Goal: Task Accomplishment & Management: Complete application form

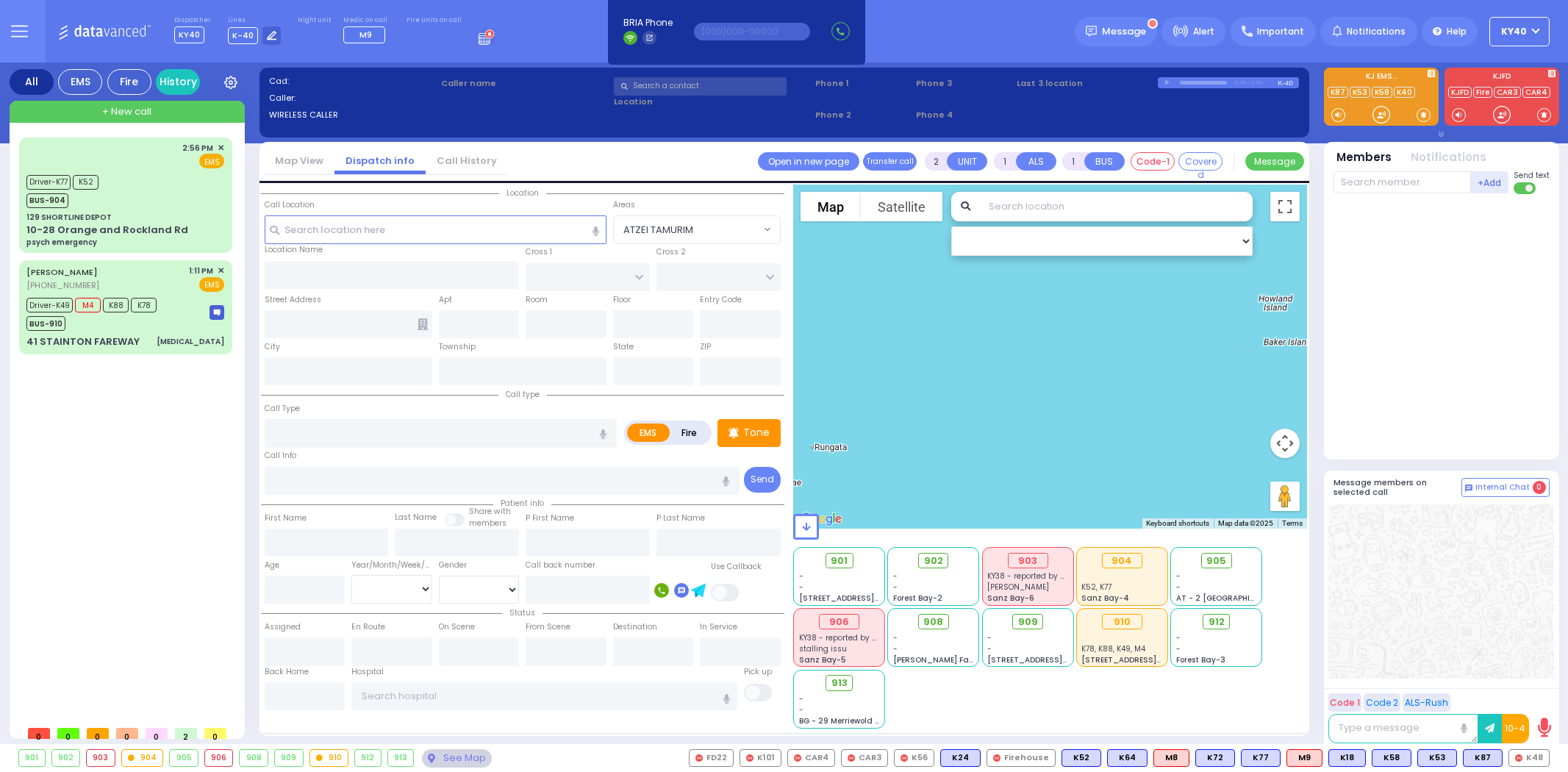
select select
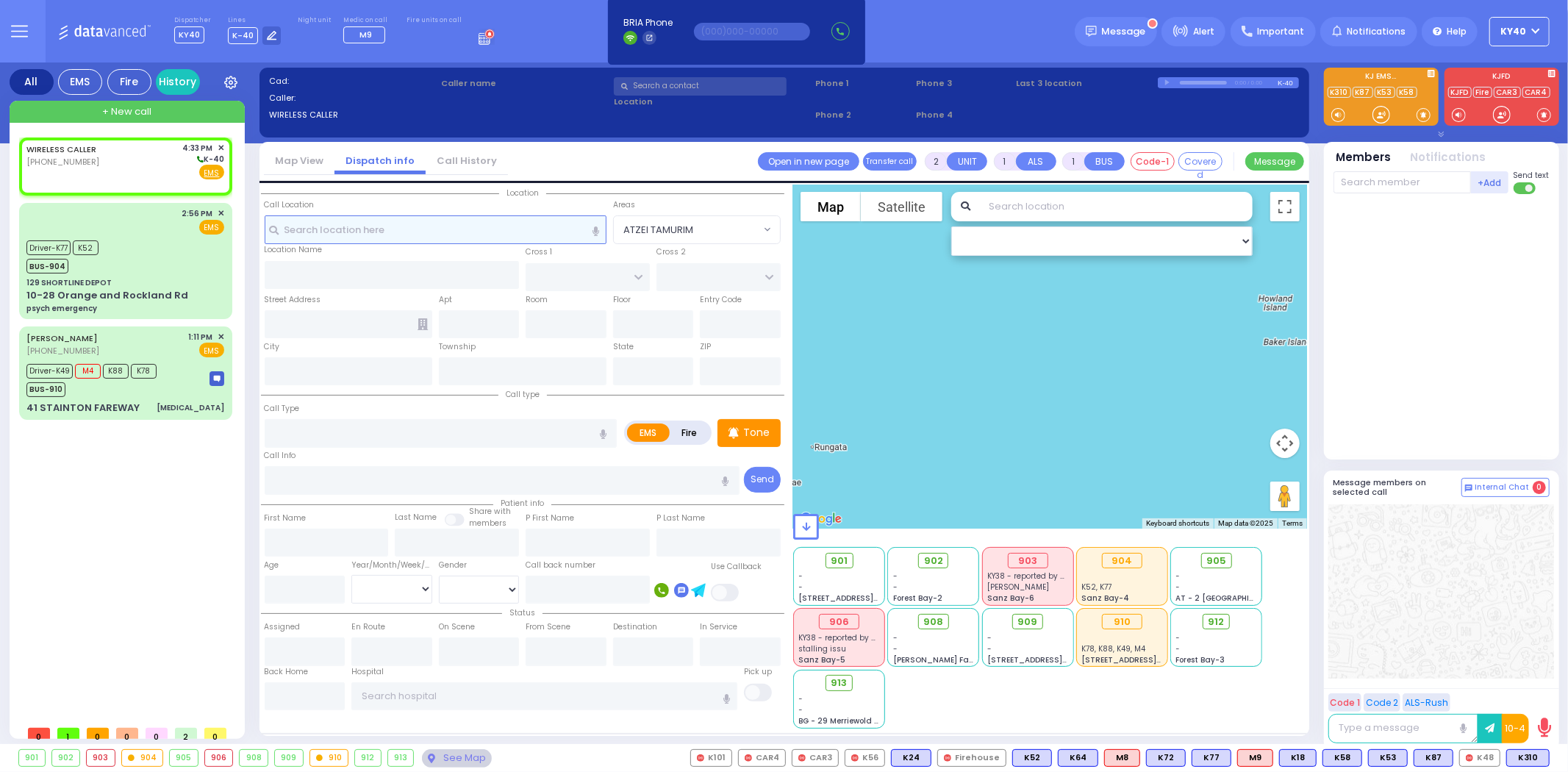
select select
radio input "true"
select select
type input "16:33"
select select "Hatzalah Garages"
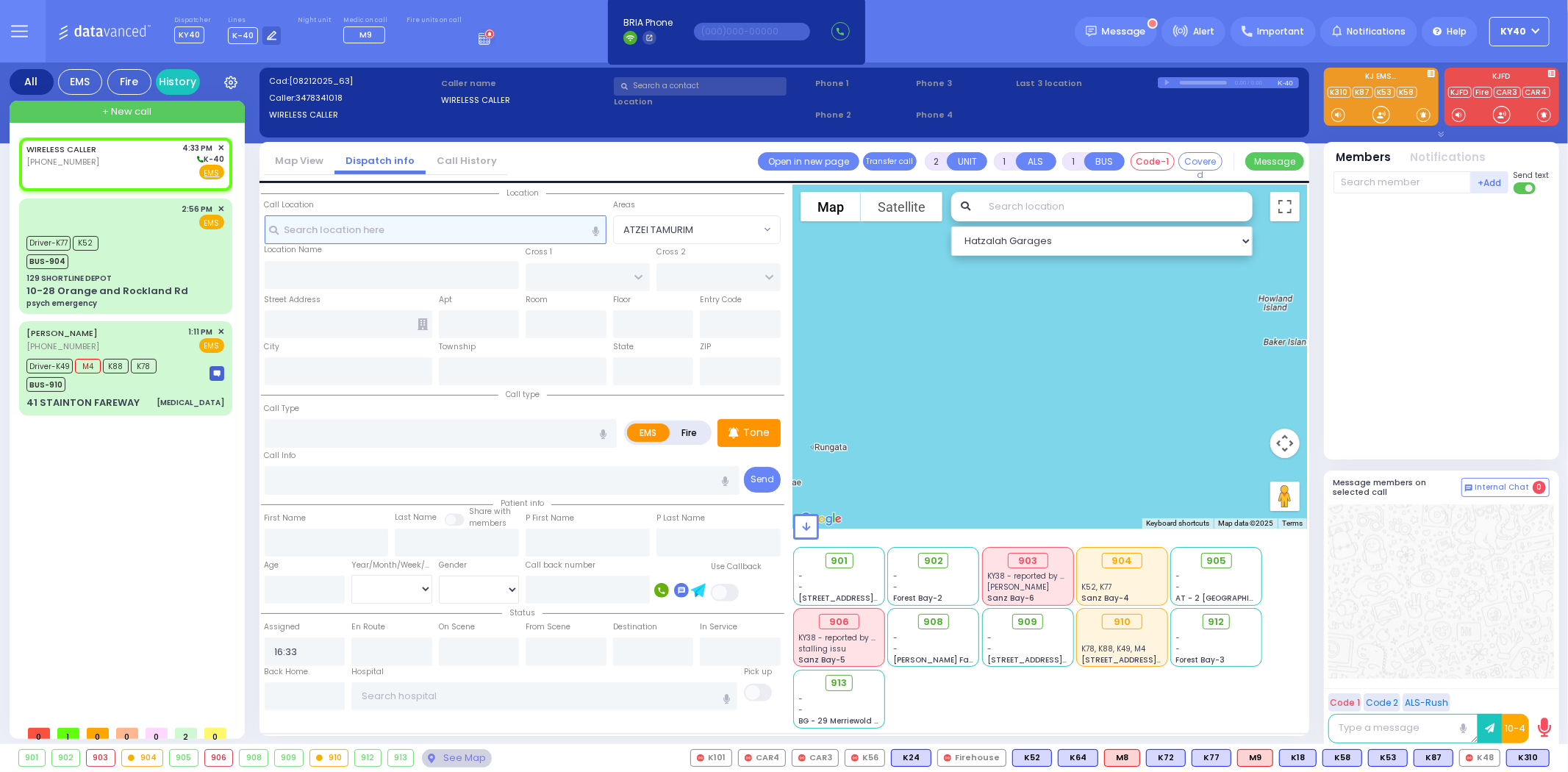
select select
radio input "true"
select select
select select "Hatzalah Garages"
click at [83, 158] on body "Dashboard Home" at bounding box center [784, 386] width 1568 height 772
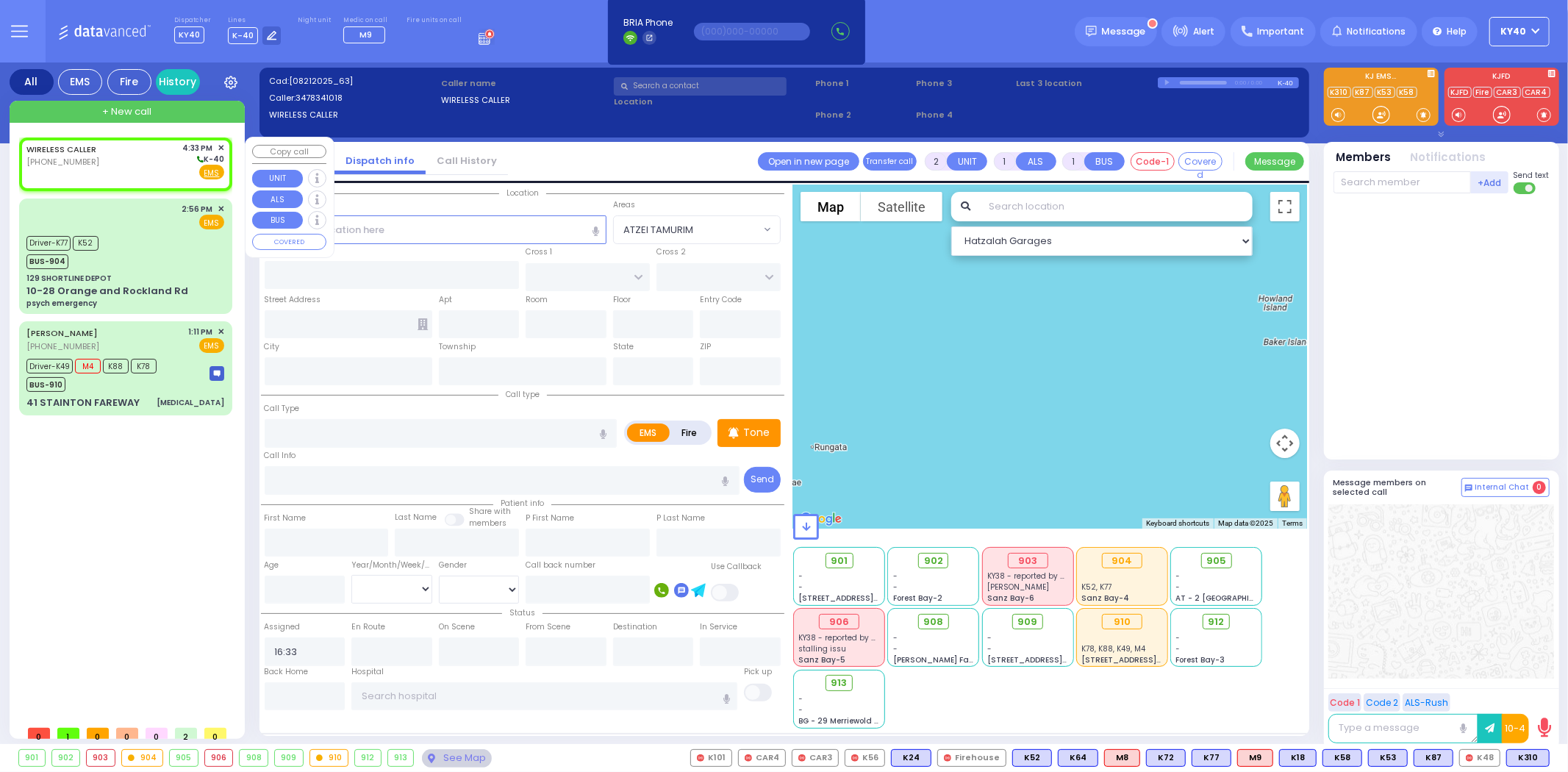
click at [109, 164] on div "WIRELESS CALLER [PHONE_NUMBER] 4:33 PM ✕ K-40" at bounding box center [125, 160] width 198 height 38
select select
radio input "true"
select select
select select "Hatzalah Garages"
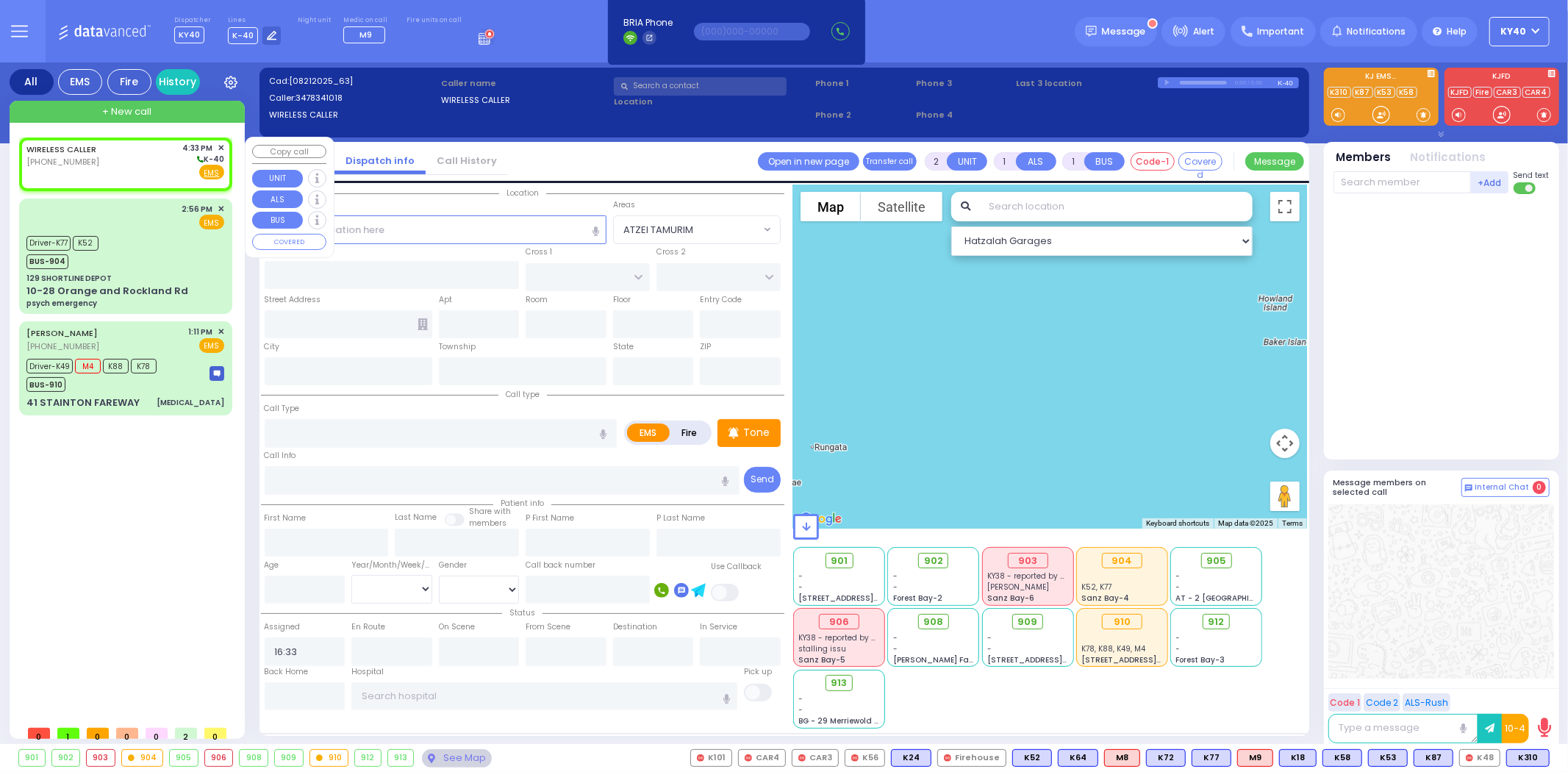
click at [106, 164] on div "WIRELESS CALLER [PHONE_NUMBER] 4:33 PM ✕ K-40" at bounding box center [125, 160] width 198 height 38
select select
radio input "true"
select select
select select "Hatzalah Garages"
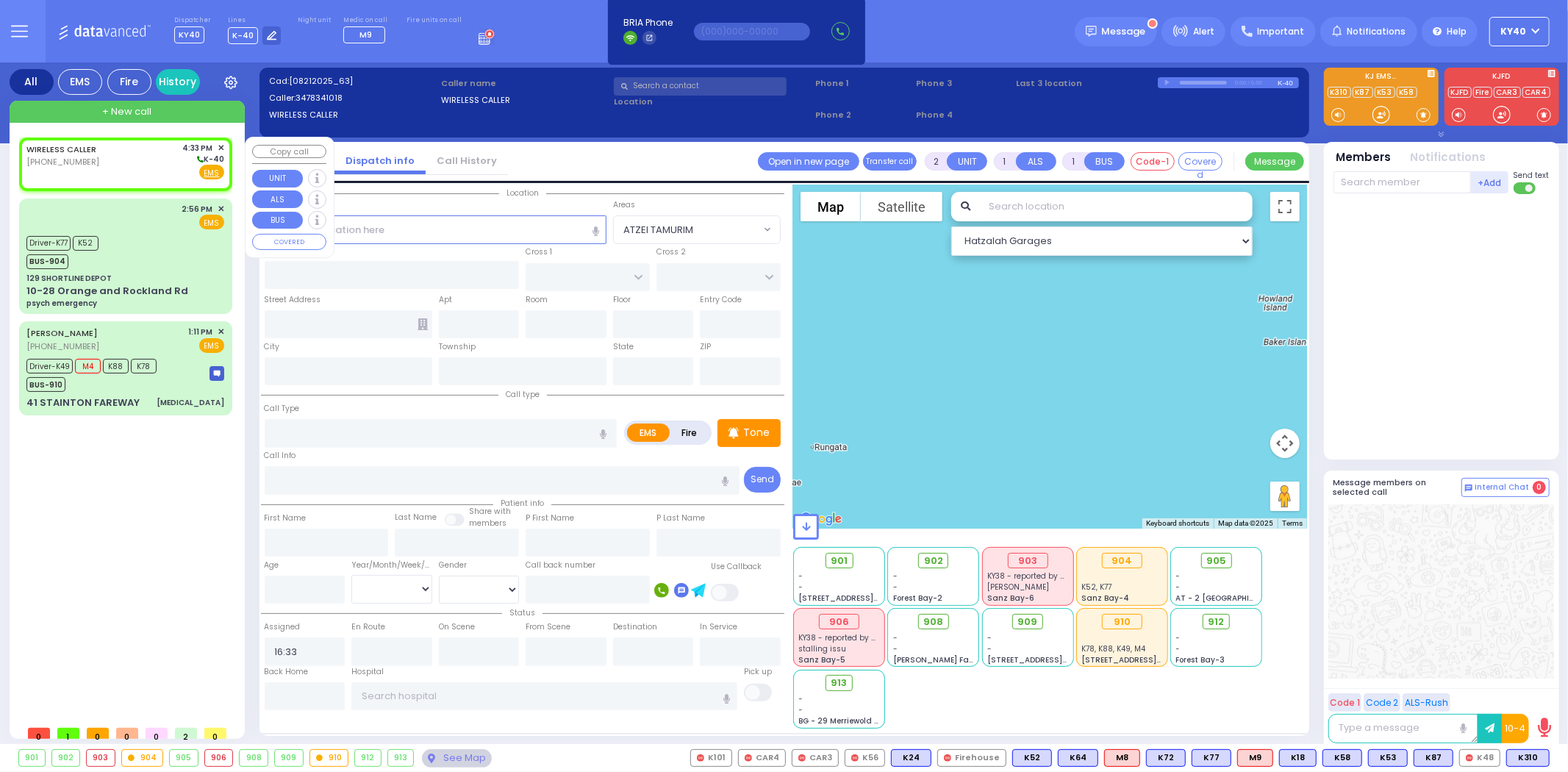
click at [119, 156] on div "WIRELESS CALLER [PHONE_NUMBER] 4:33 PM ✕ K-40" at bounding box center [125, 160] width 198 height 38
select select
radio input "true"
select select
select select "Hatzalah Garages"
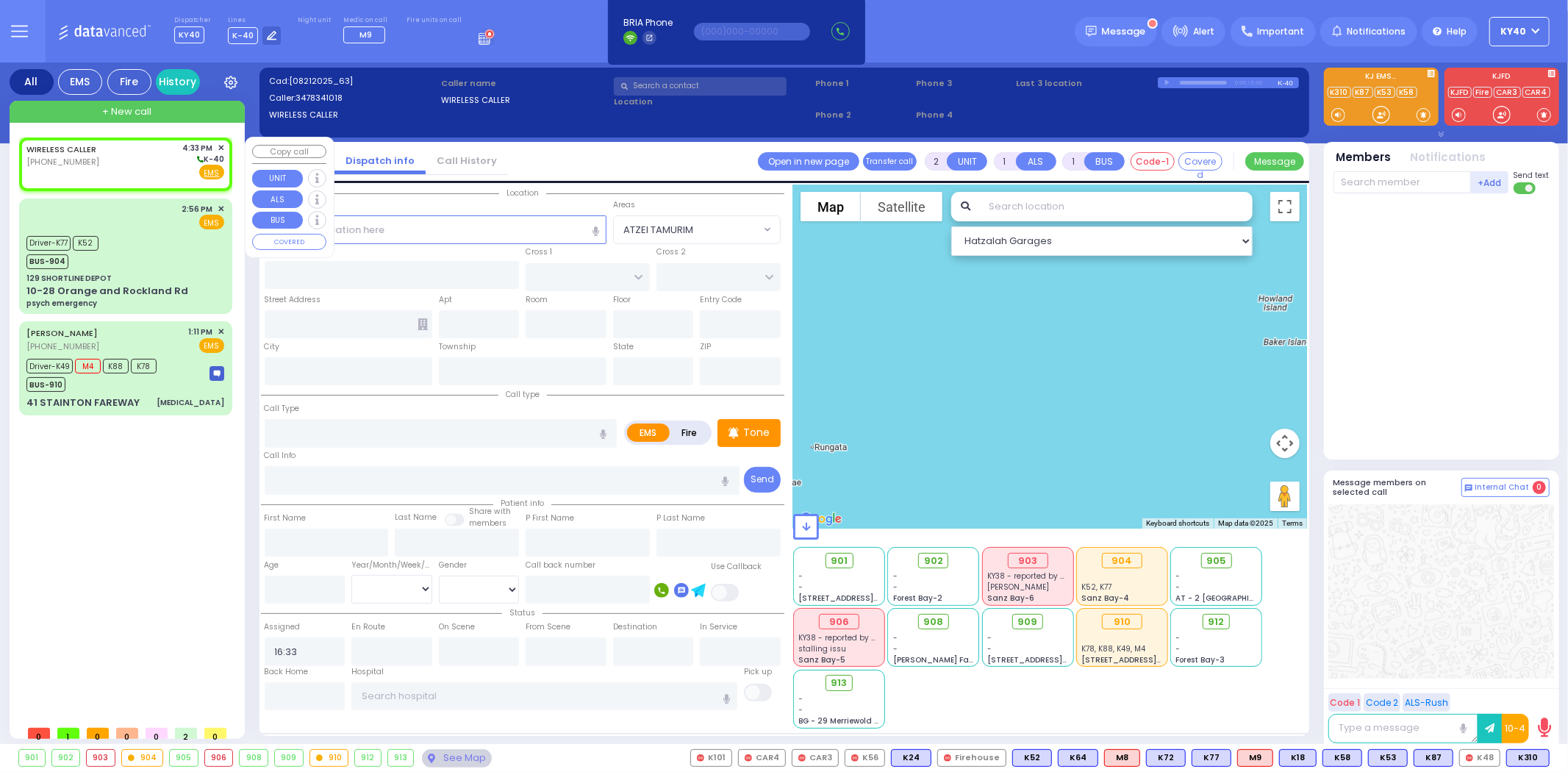
click at [108, 158] on div "WIRELESS CALLER [PHONE_NUMBER] 4:33 PM ✕ K-40" at bounding box center [125, 160] width 198 height 38
select select
radio input "true"
select select
select select "Hatzalah Garages"
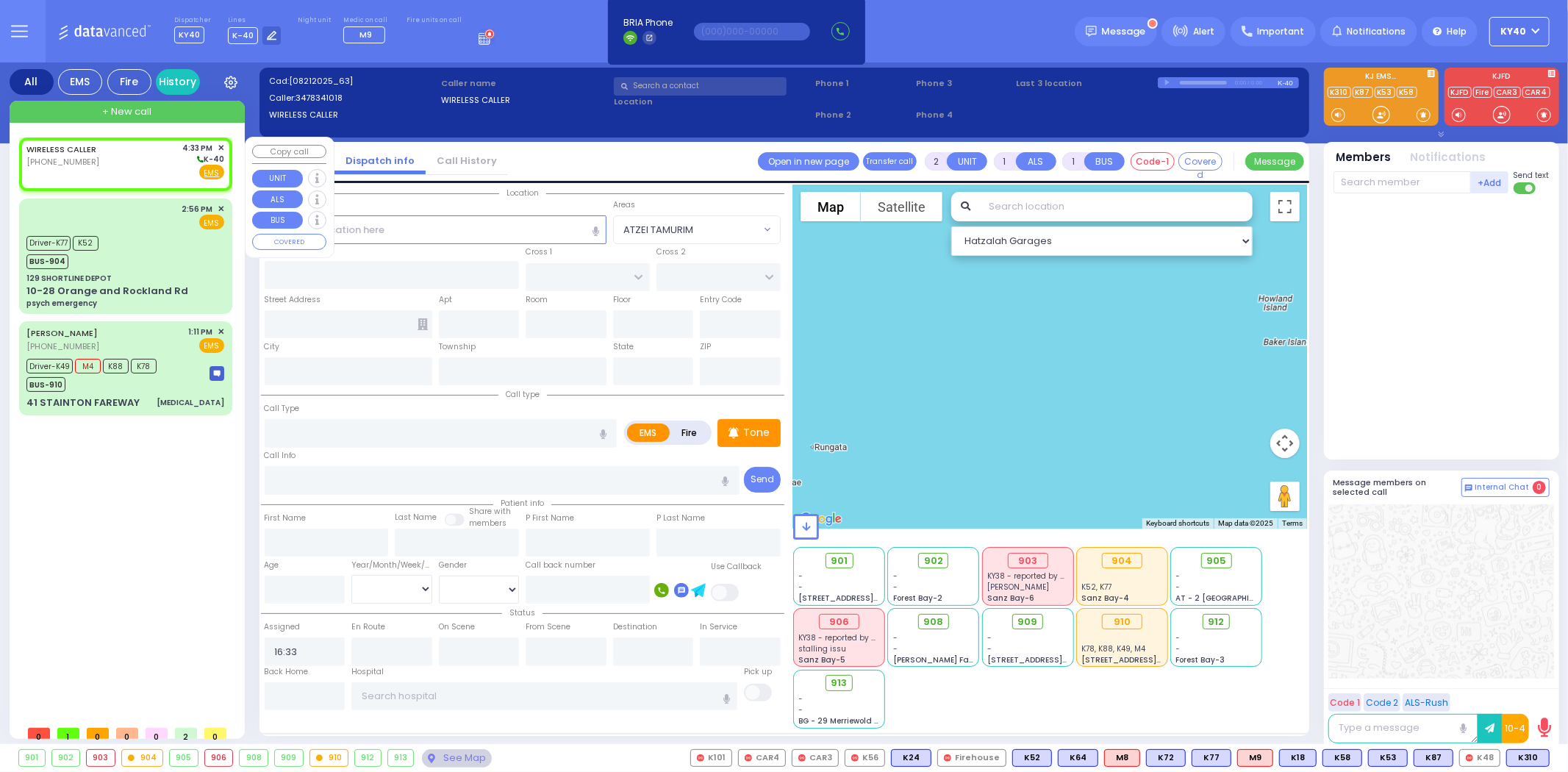
click at [137, 168] on div "WIRELESS CALLER [PHONE_NUMBER] 4:33 PM ✕ K-40" at bounding box center [125, 160] width 198 height 38
select select
radio input "true"
select select
select select "Hatzalah Garages"
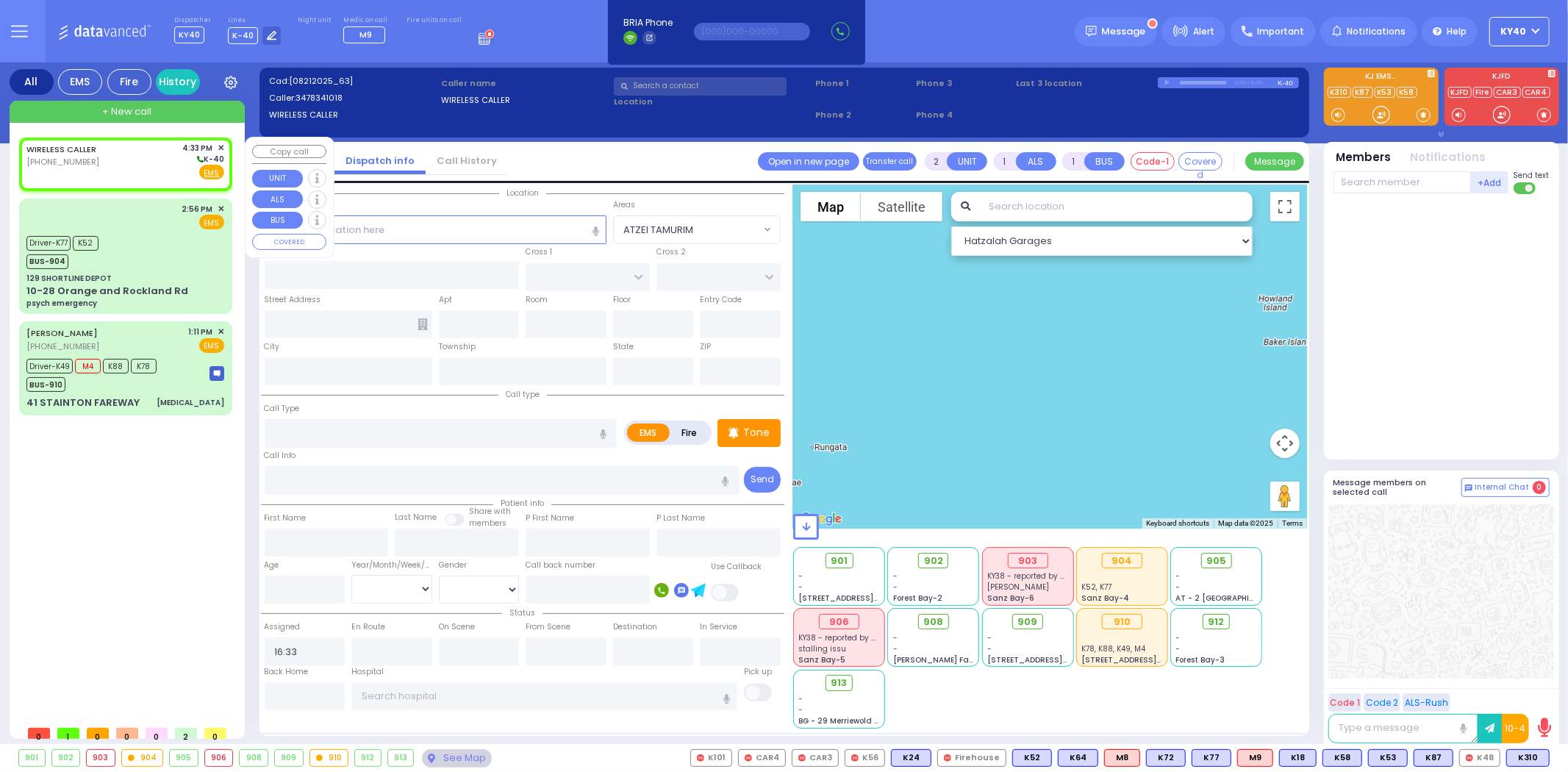
click at [127, 172] on div "WIRELESS CALLER [PHONE_NUMBER] 4:33 PM ✕ K-40" at bounding box center [125, 160] width 198 height 38
select select
radio input "true"
select select
select select "Hatzalah Garages"
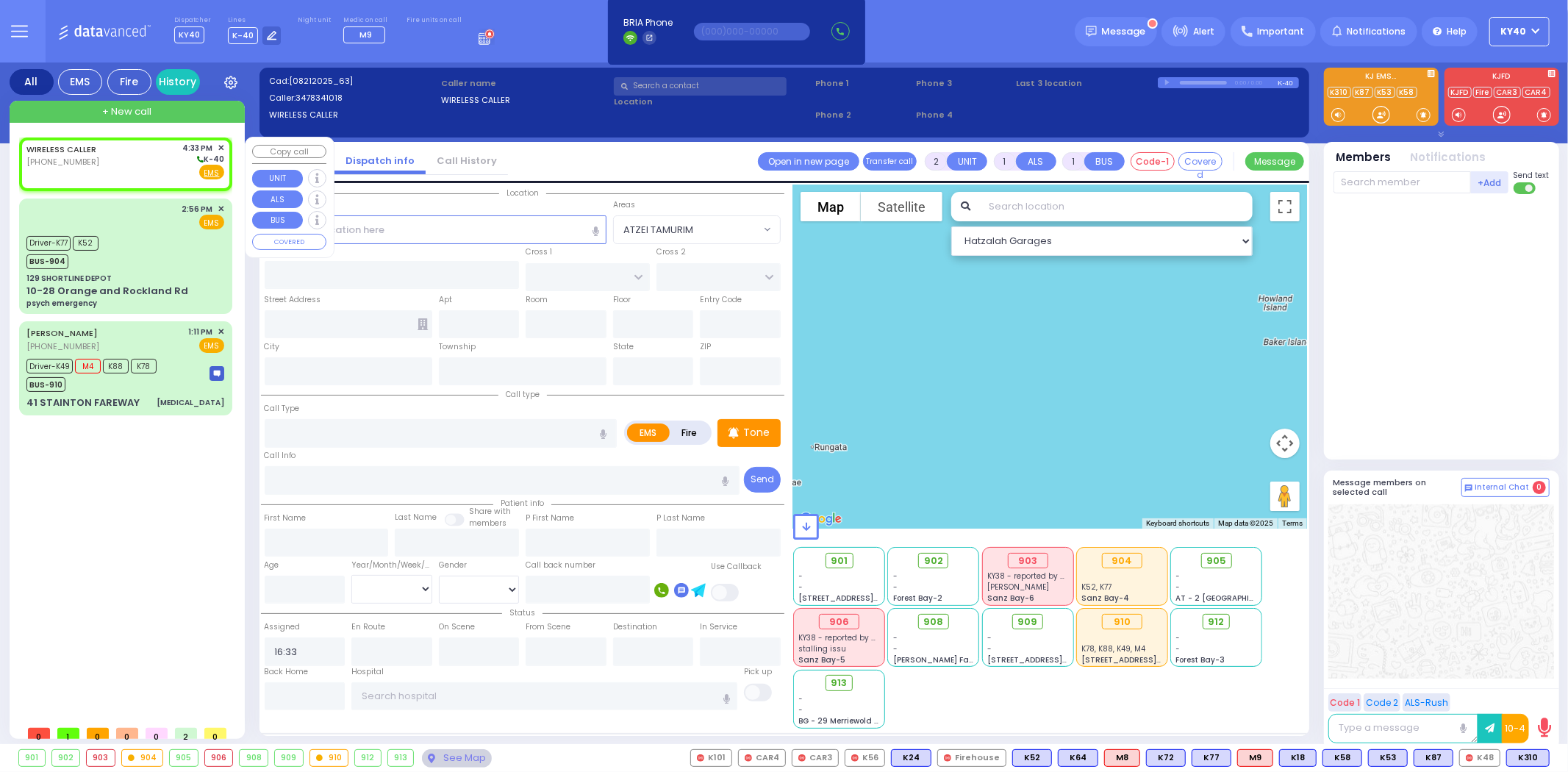
click at [218, 147] on span "✕" at bounding box center [221, 147] width 7 height 12
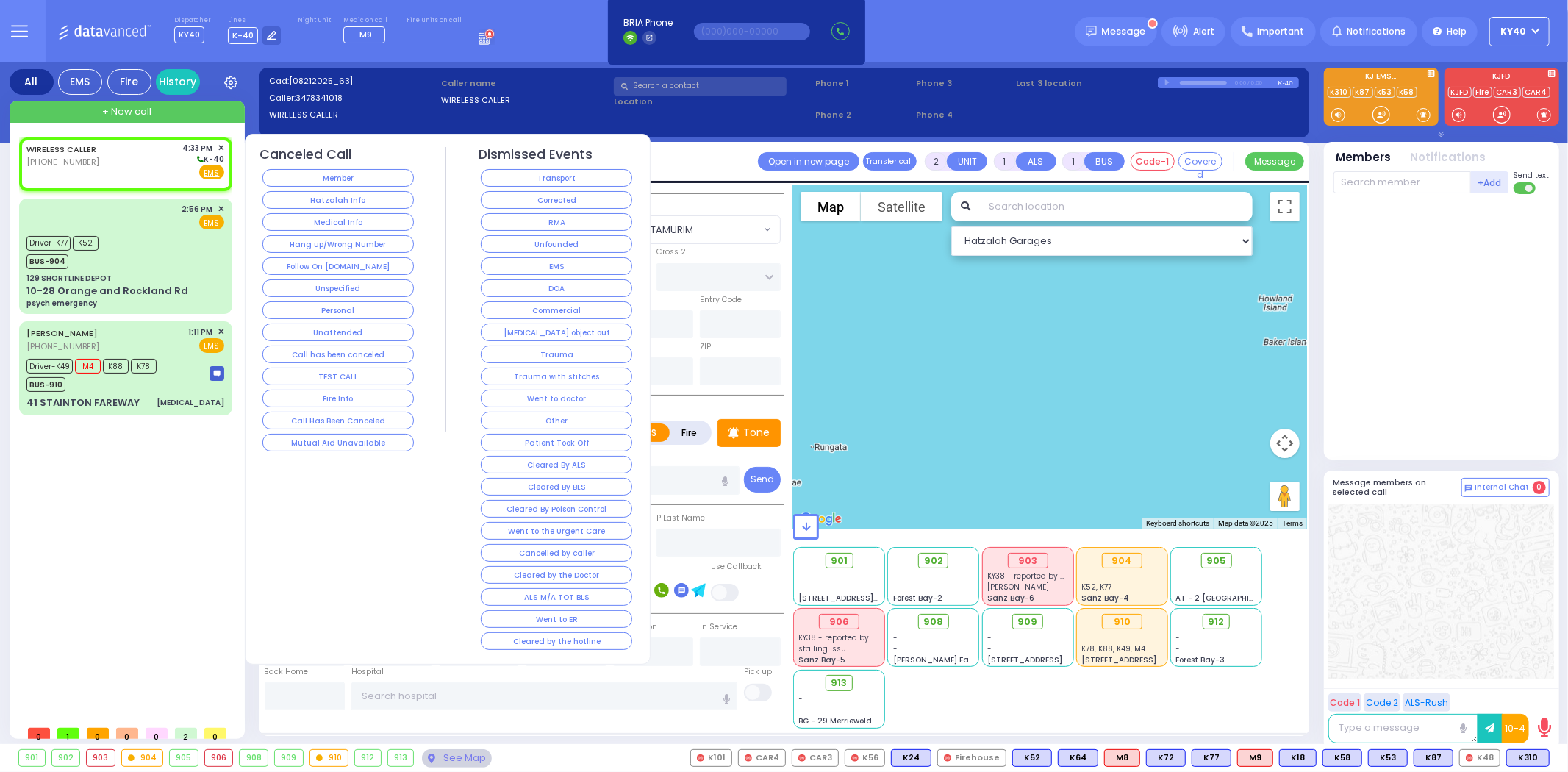
click at [534, 236] on button "Unfounded" at bounding box center [556, 245] width 151 height 18
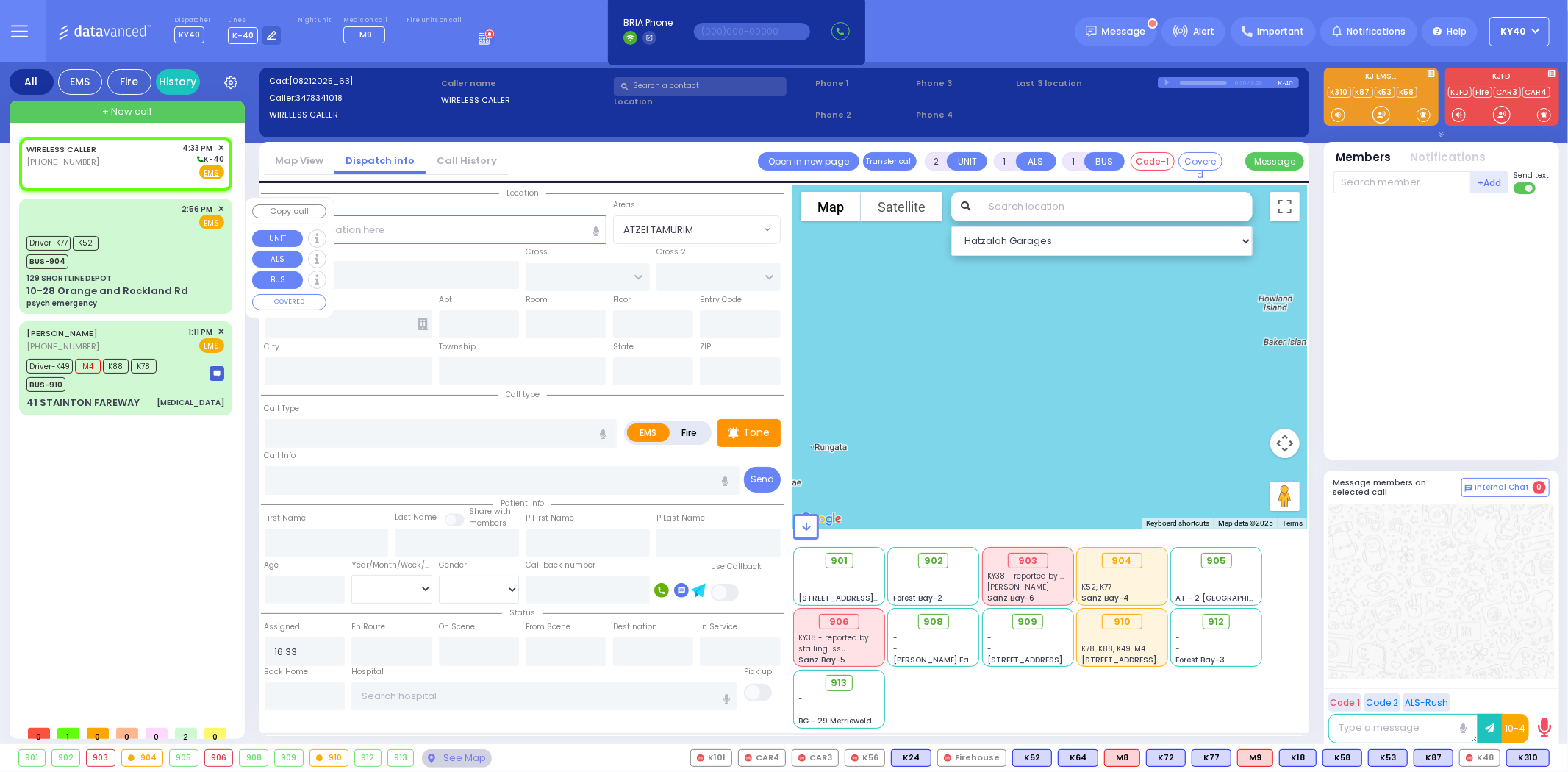
select select
radio input "true"
select select
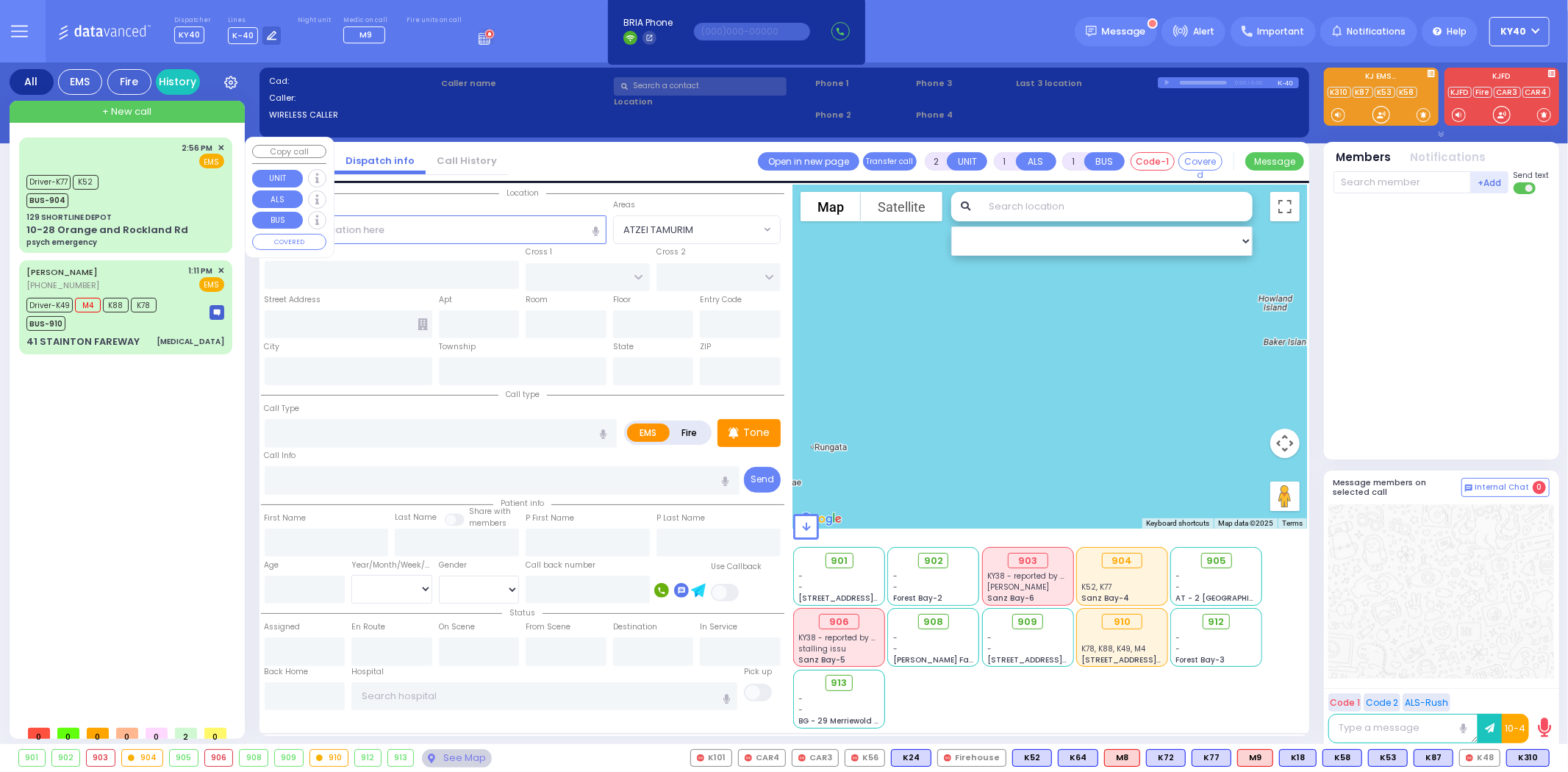
click at [103, 184] on div "Driver-K77 K52 BUS-904" at bounding box center [67, 189] width 82 height 37
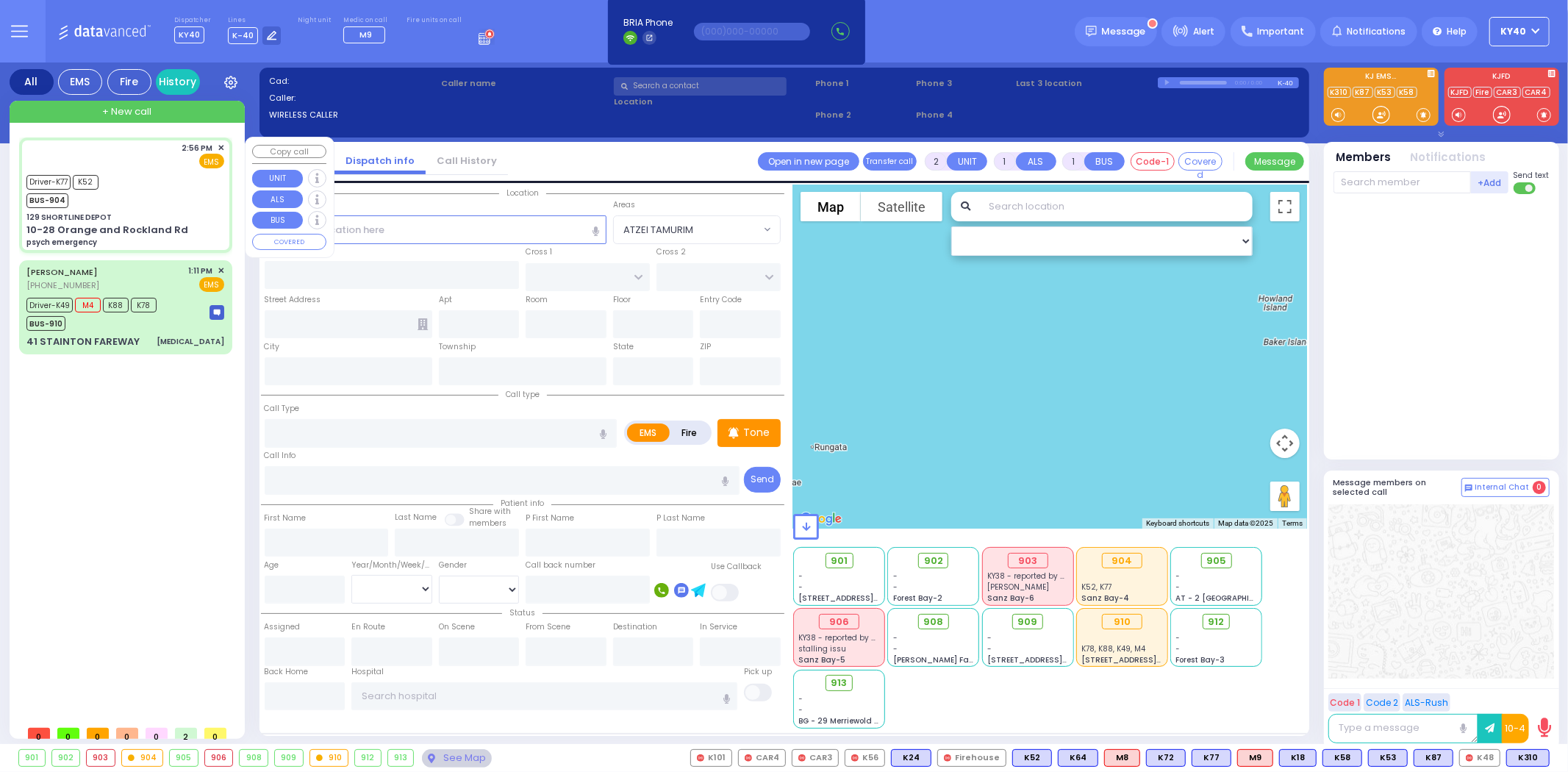
type input "6"
select select
type input "psych emergency"
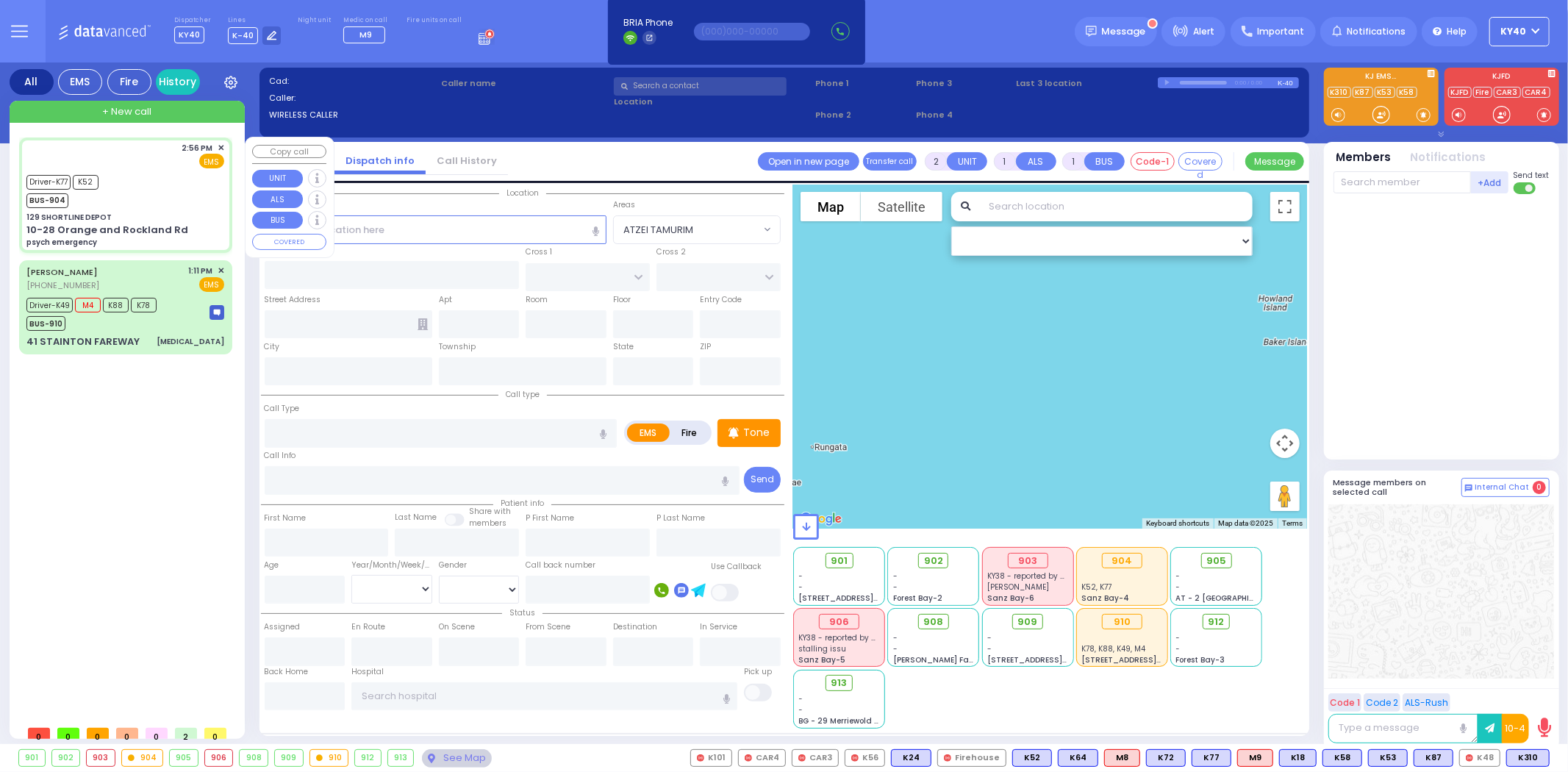
radio input "true"
type input "[PERSON_NAME]"
type input "Landau"
type input "24"
select select "Year"
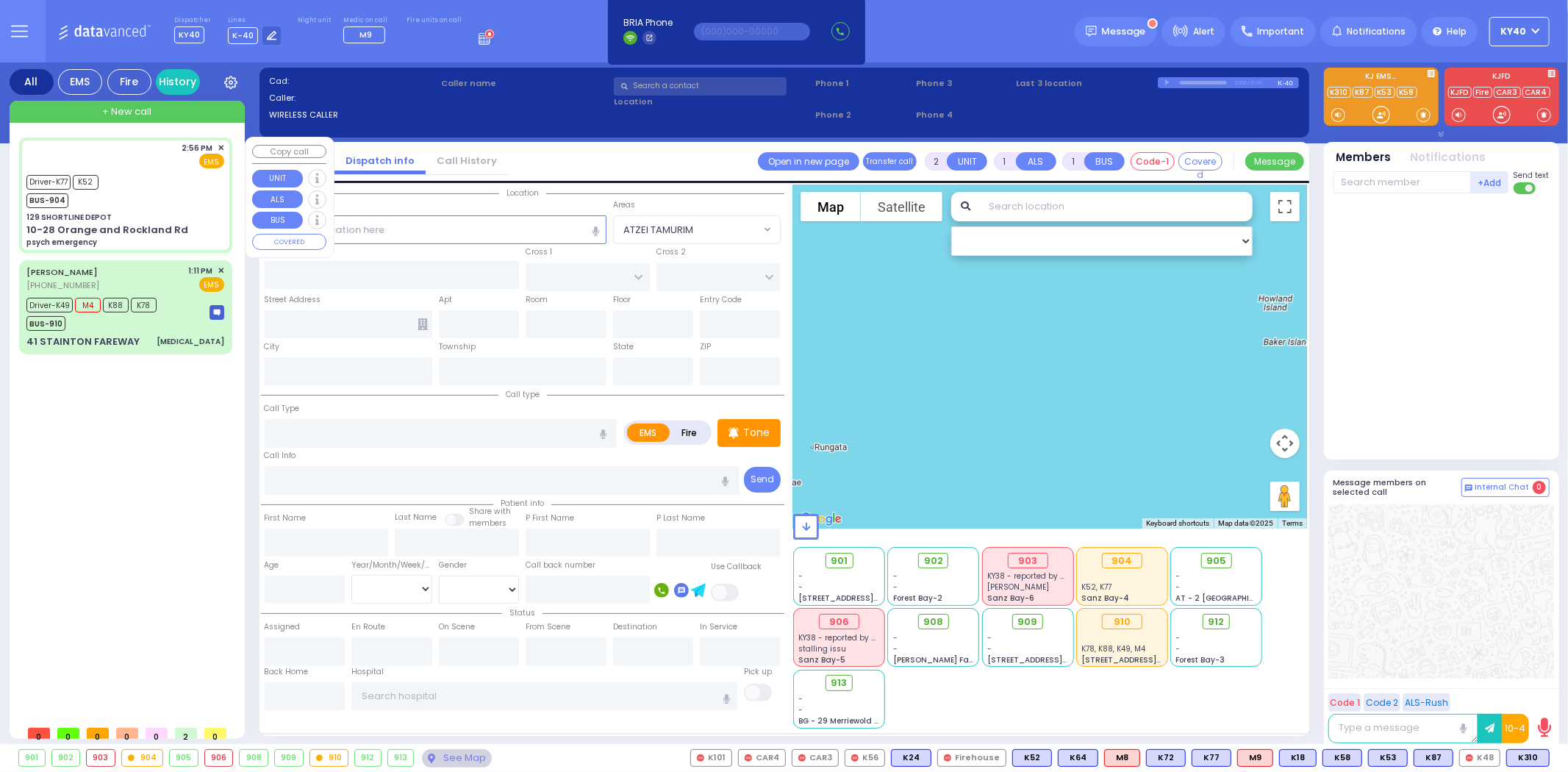
select select "[DEMOGRAPHIC_DATA]"
type input "14:56"
type input "14:58"
type input "15:02"
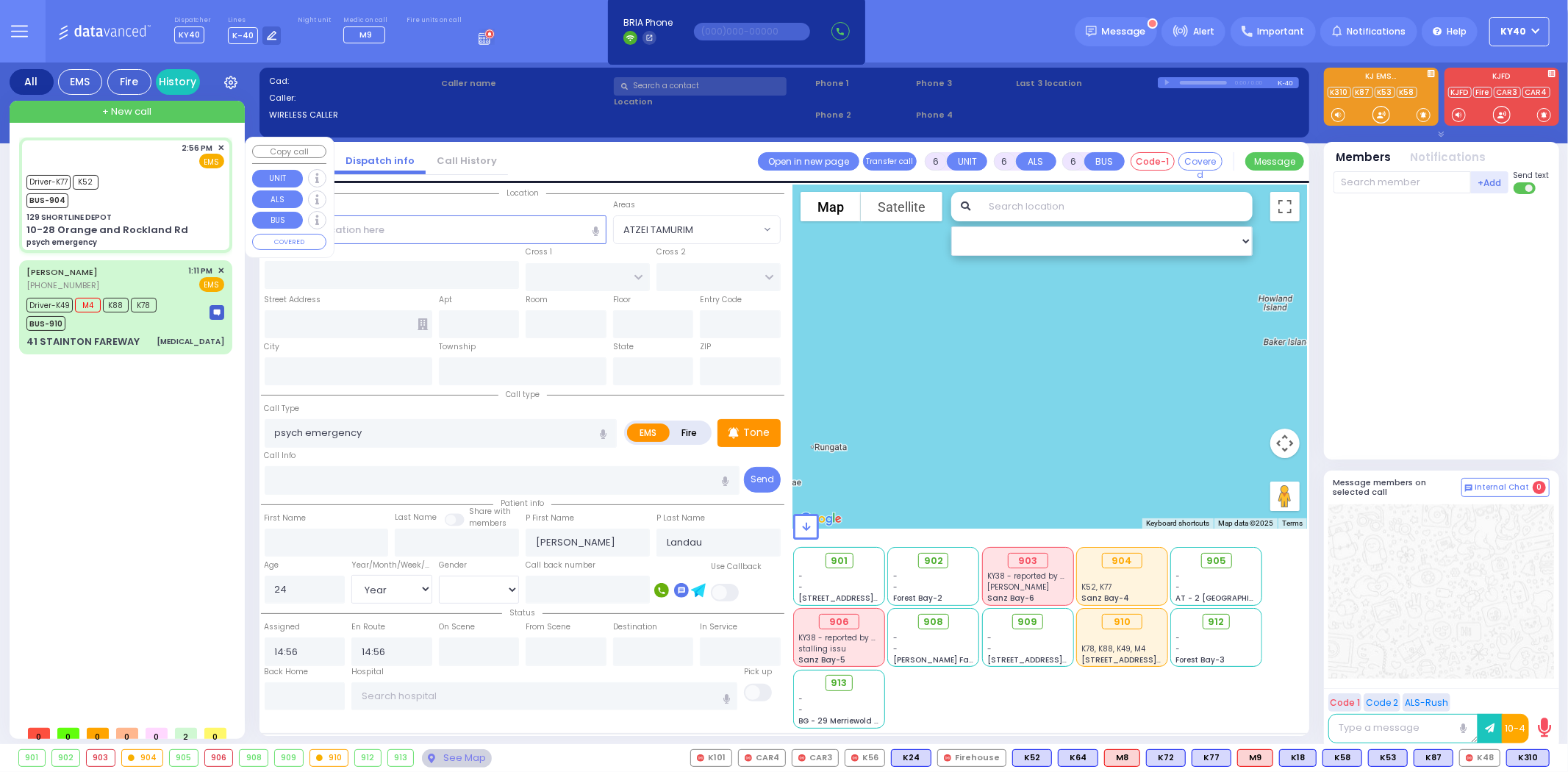
type input "15:38"
type input "15:43"
type input "[GEOGRAPHIC_DATA] [STREET_ADDRESS][PERSON_NAME]"
select select "Hatzalah Garages"
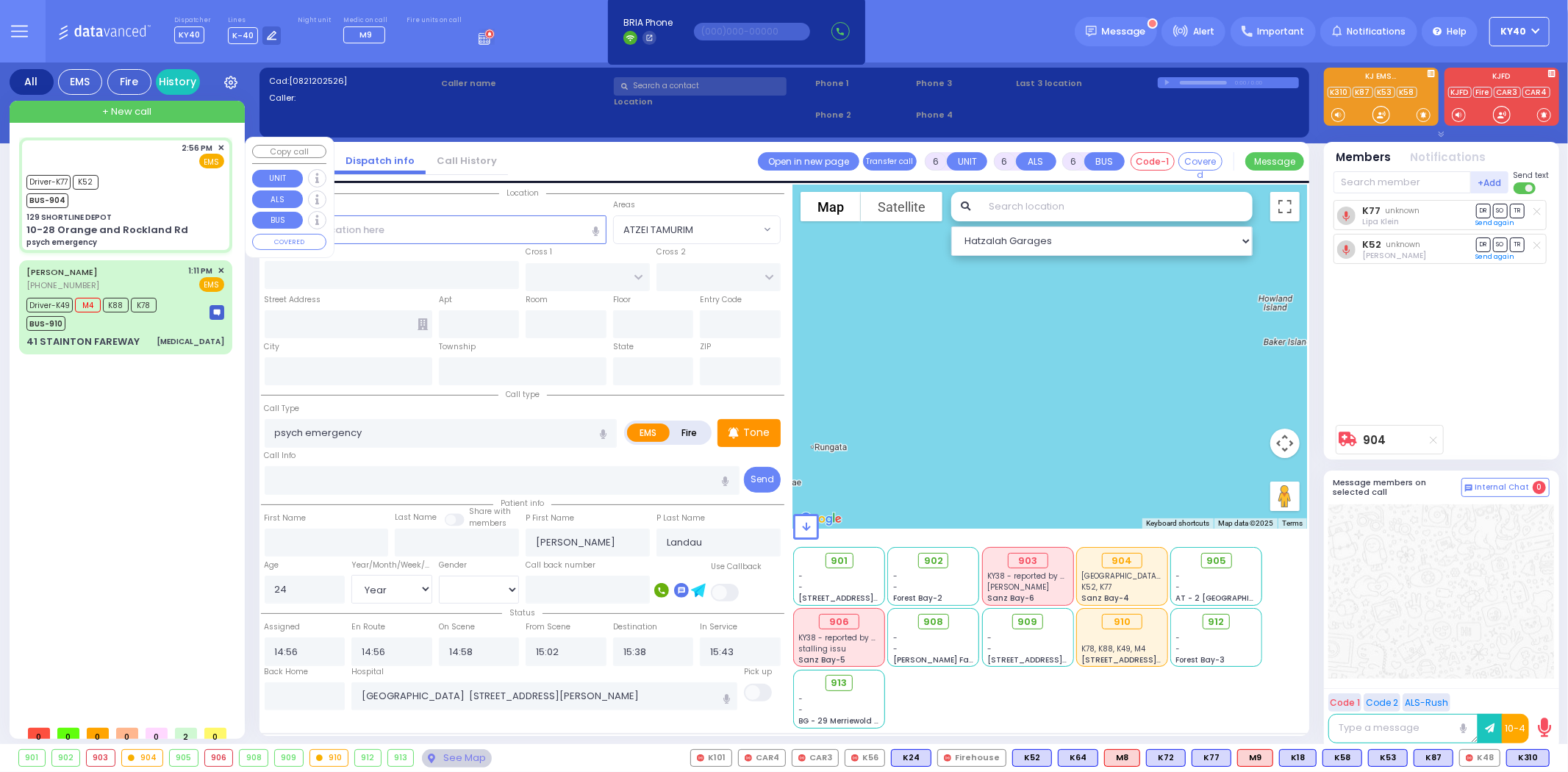
type input "129 SHORTLINE DEPOT"
type input "10-28 Orange and Rockland Rd"
type input "Monroe"
type input "[US_STATE]"
type input "10950"
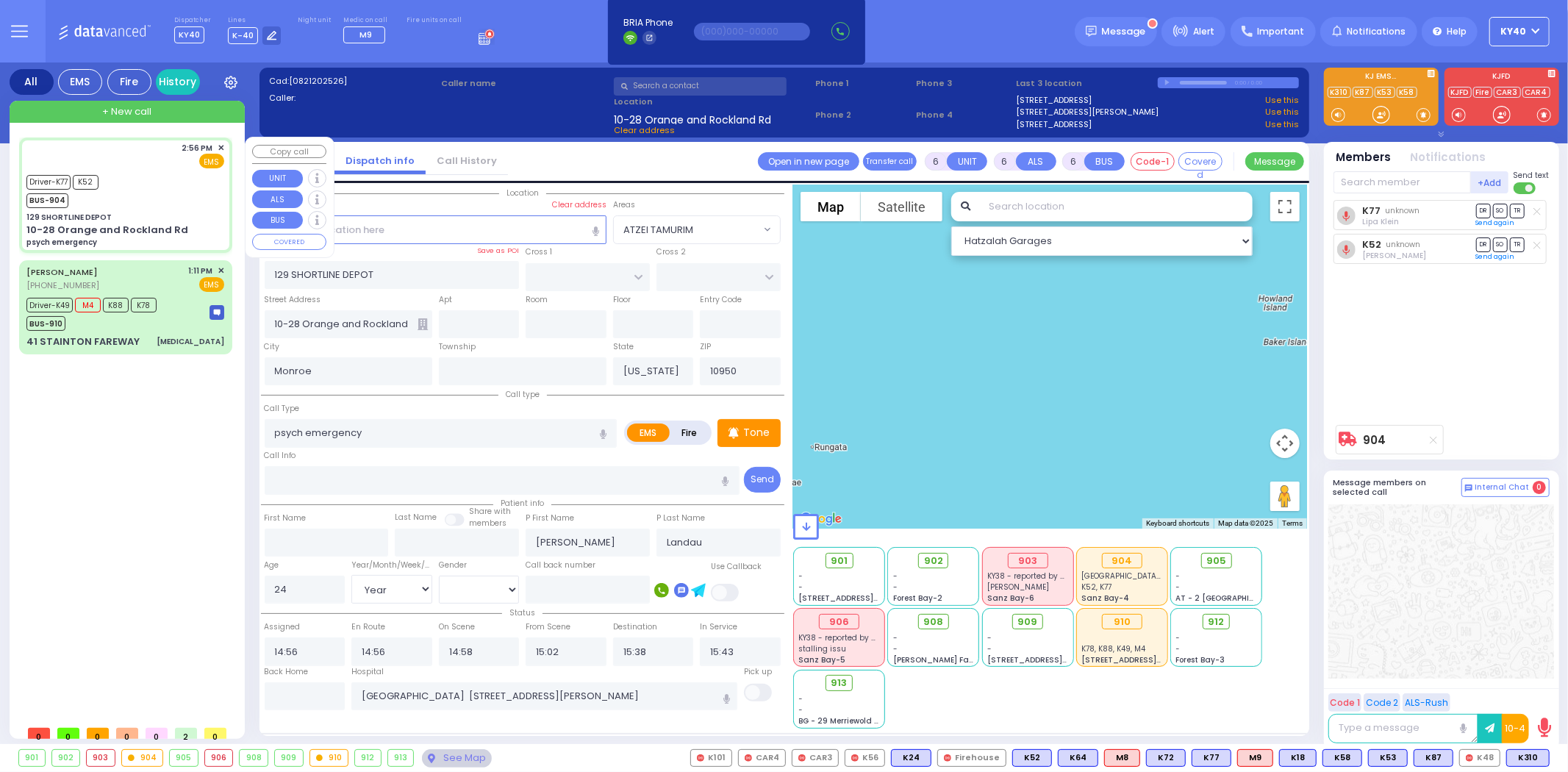
click at [133, 192] on div "Driver-K77 K52 BUS-904" at bounding box center [125, 189] width 198 height 37
select select
radio input "true"
select select "Year"
select select "[DEMOGRAPHIC_DATA]"
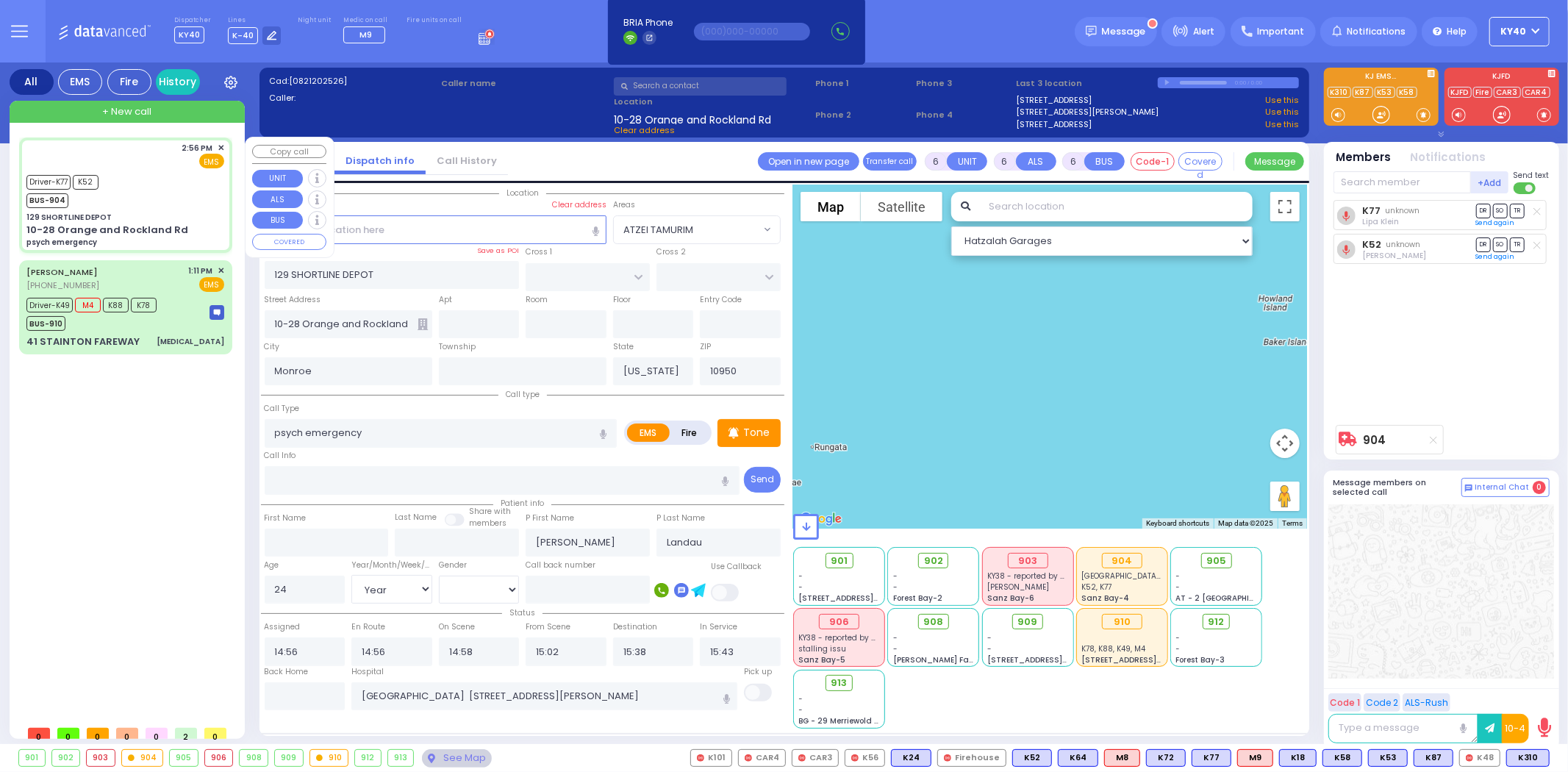
select select "Hatzalah Garages"
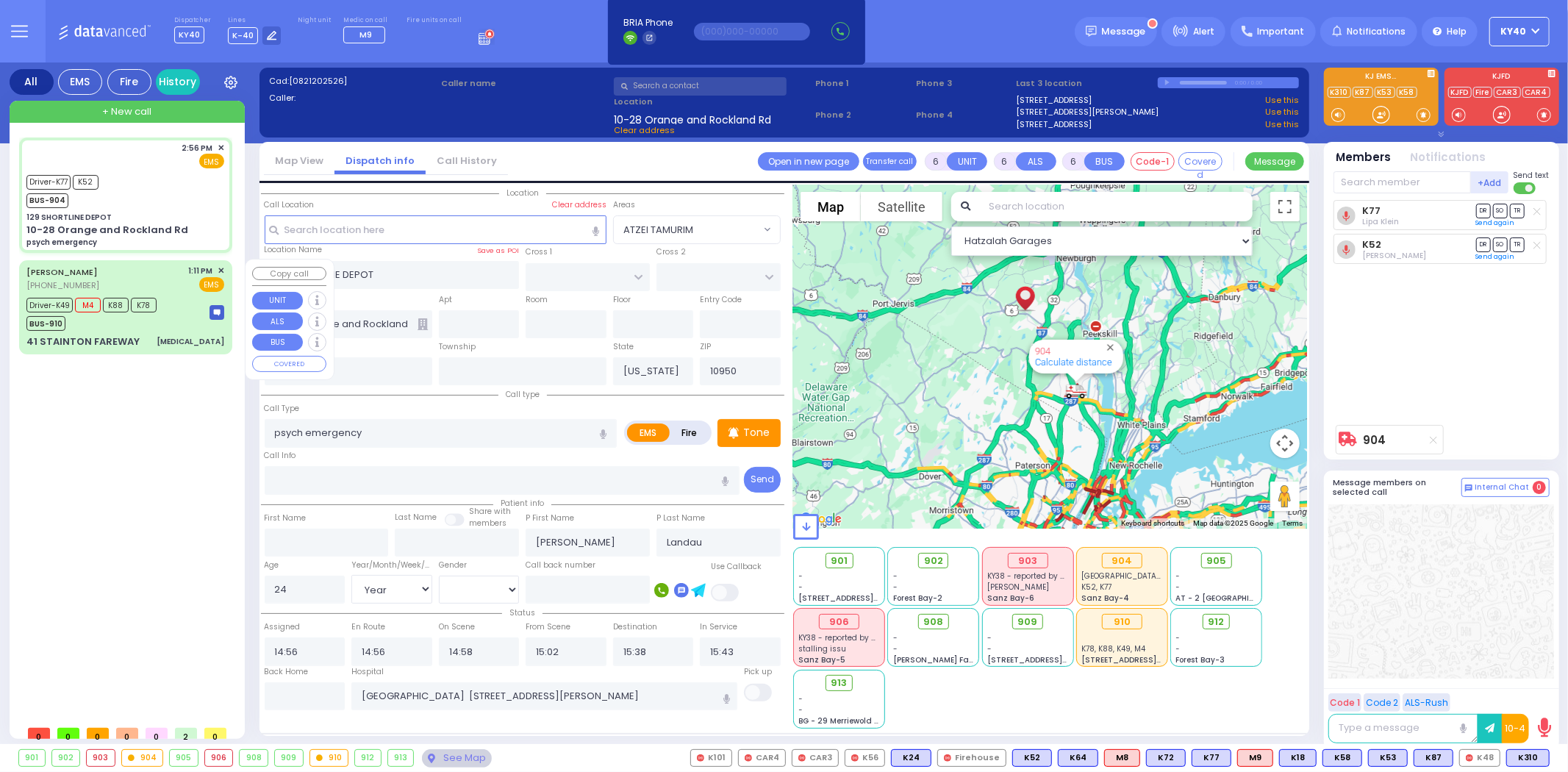
click at [164, 304] on div "Driver-K49 M4 K88 K78 BUS-910" at bounding box center [96, 312] width 140 height 37
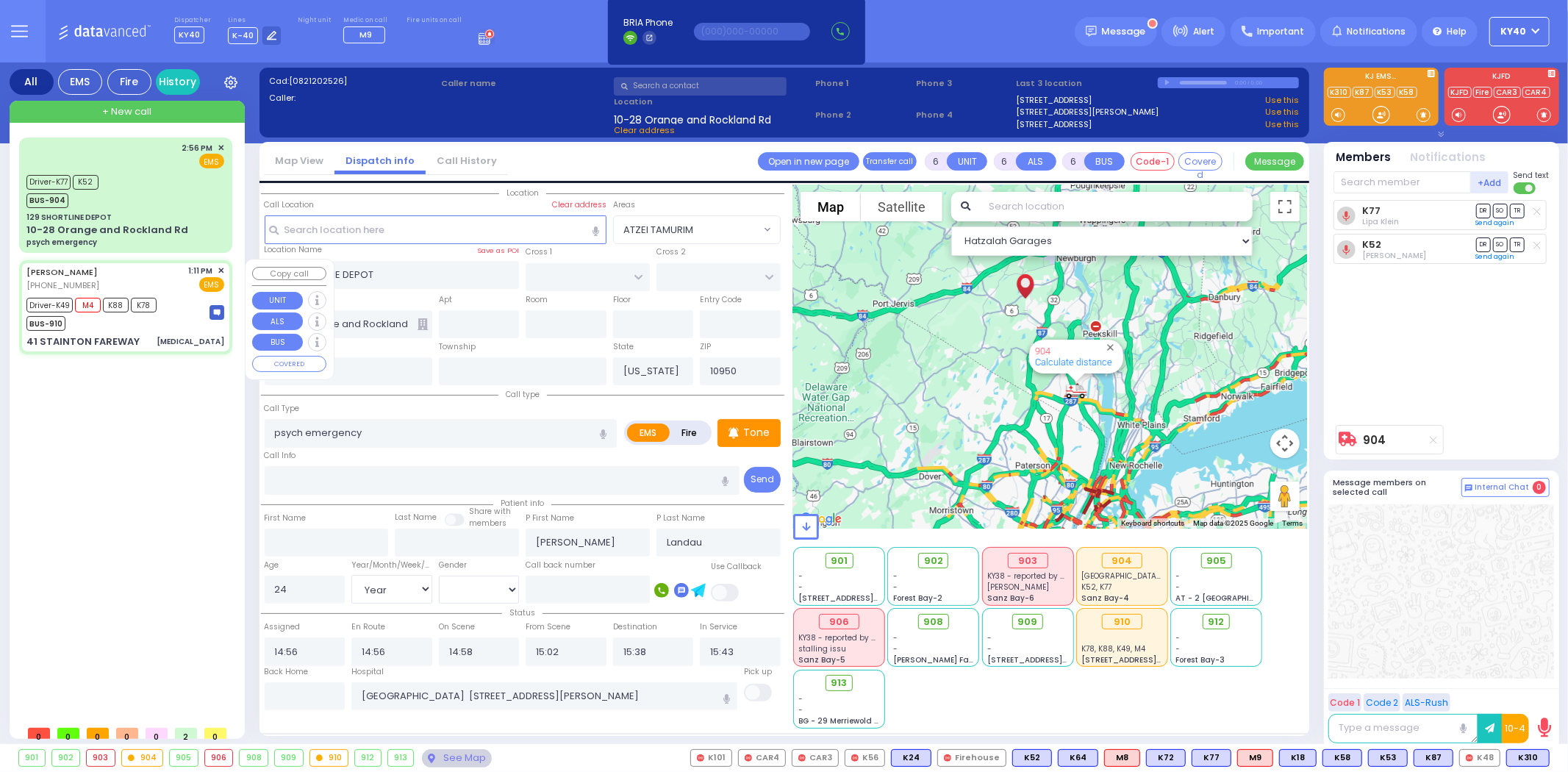
select select
type input "[MEDICAL_DATA]"
radio input "true"
type input "[PERSON_NAME]"
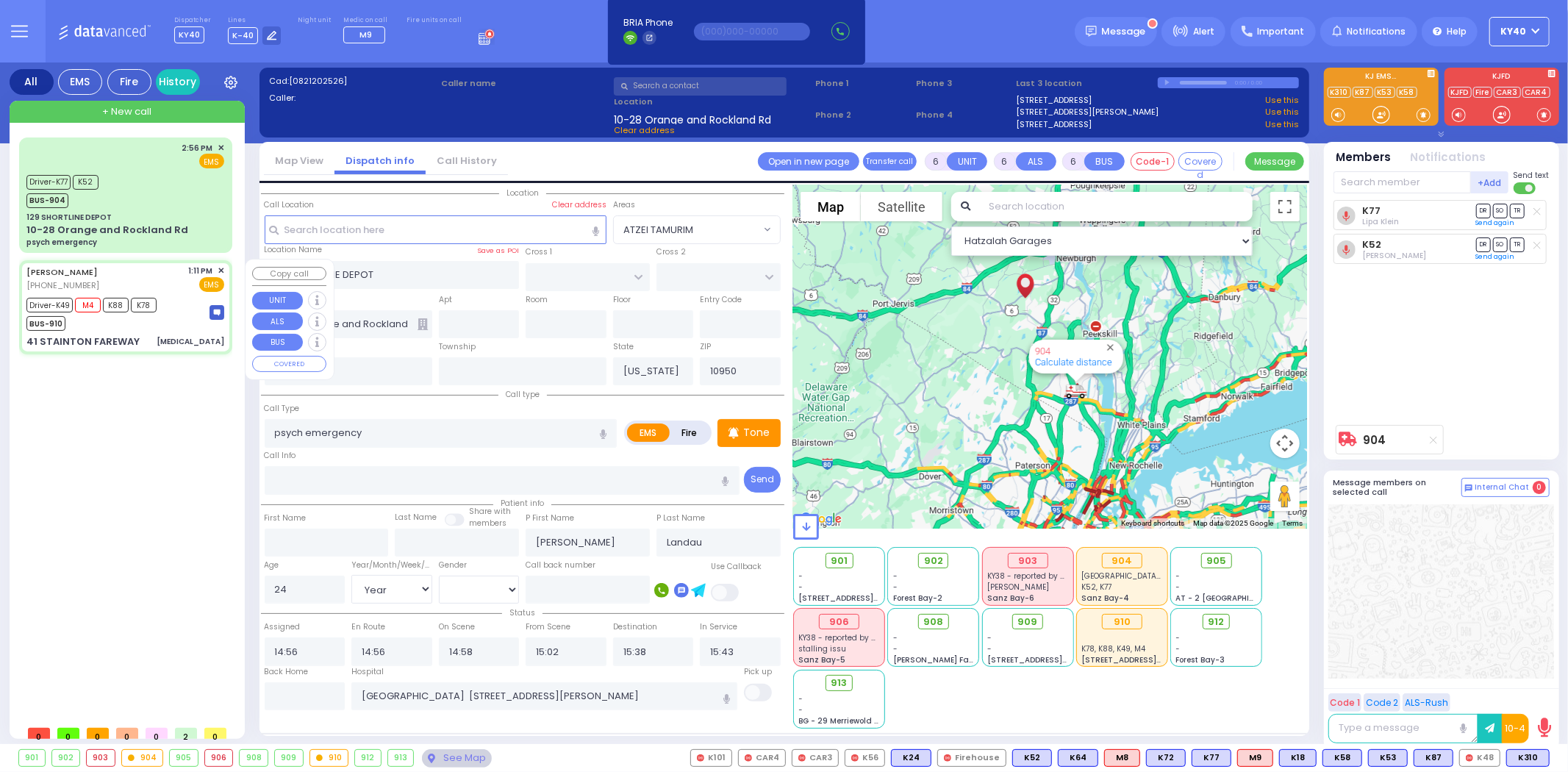
type input "[PERSON_NAME]"
type input "Frankel"
type input "68"
select select "Year"
select select "[DEMOGRAPHIC_DATA]"
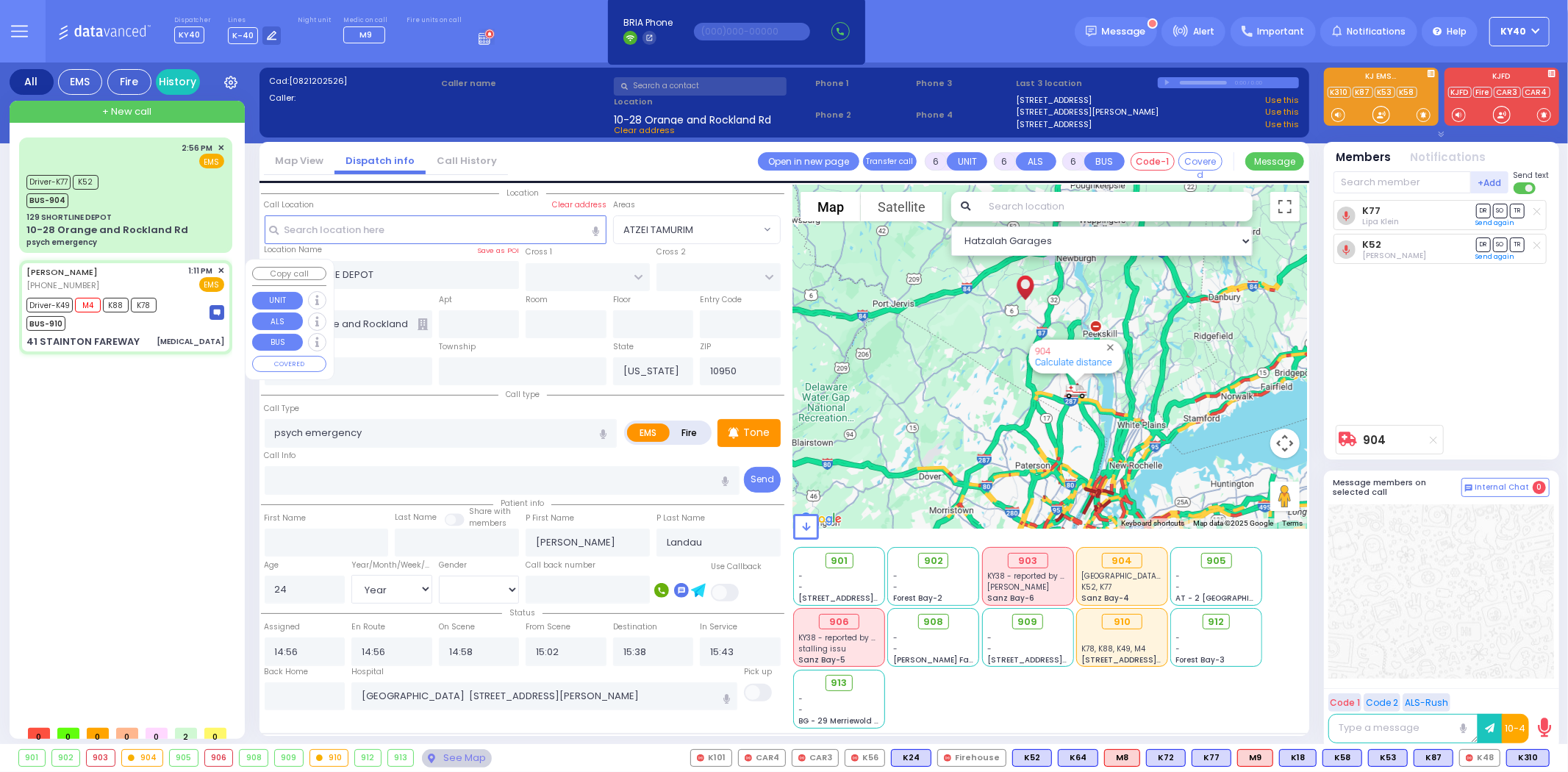
type input "13:11"
type input "13:12"
type input "13:13"
type input "13:48"
type input "15:03"
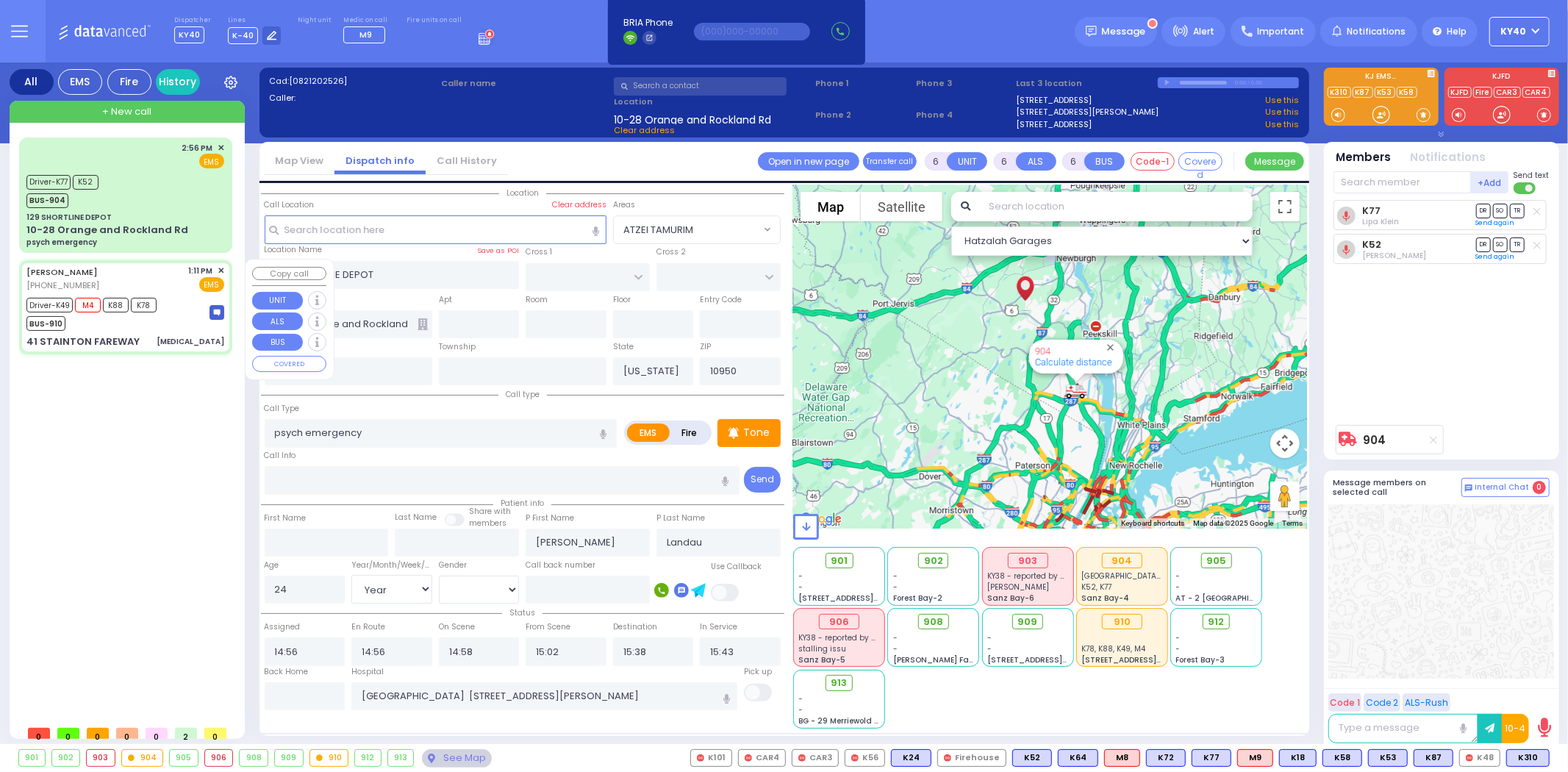
type input "15:37"
type input "[GEOGRAPHIC_DATA] ([GEOGRAPHIC_DATA])"
type input "[GEOGRAPHIC_DATA]"
type input "DUNDERBERG RD"
type input "41 STAINTON FAREWAY"
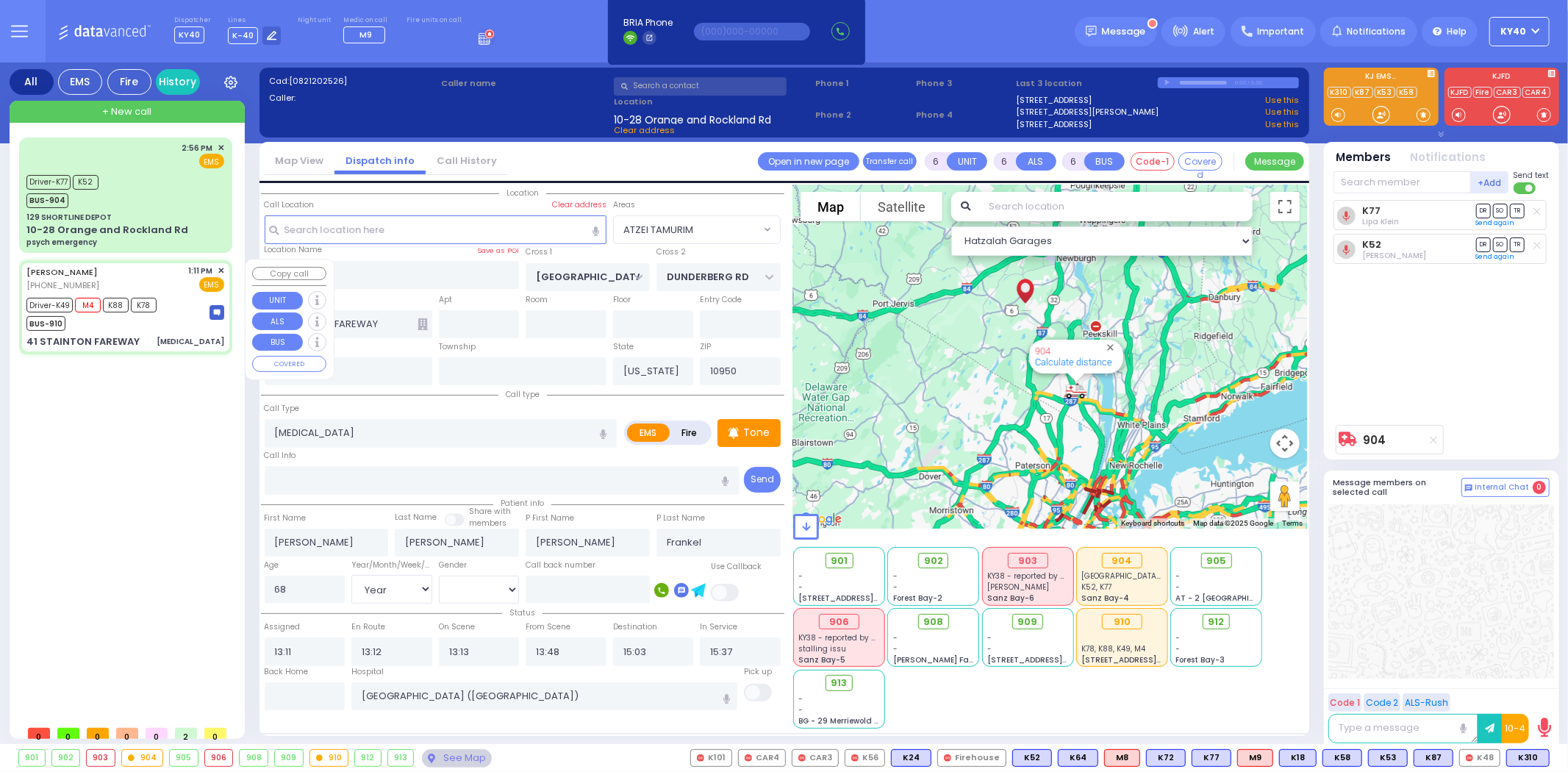
select select "Hatzalah Garages"
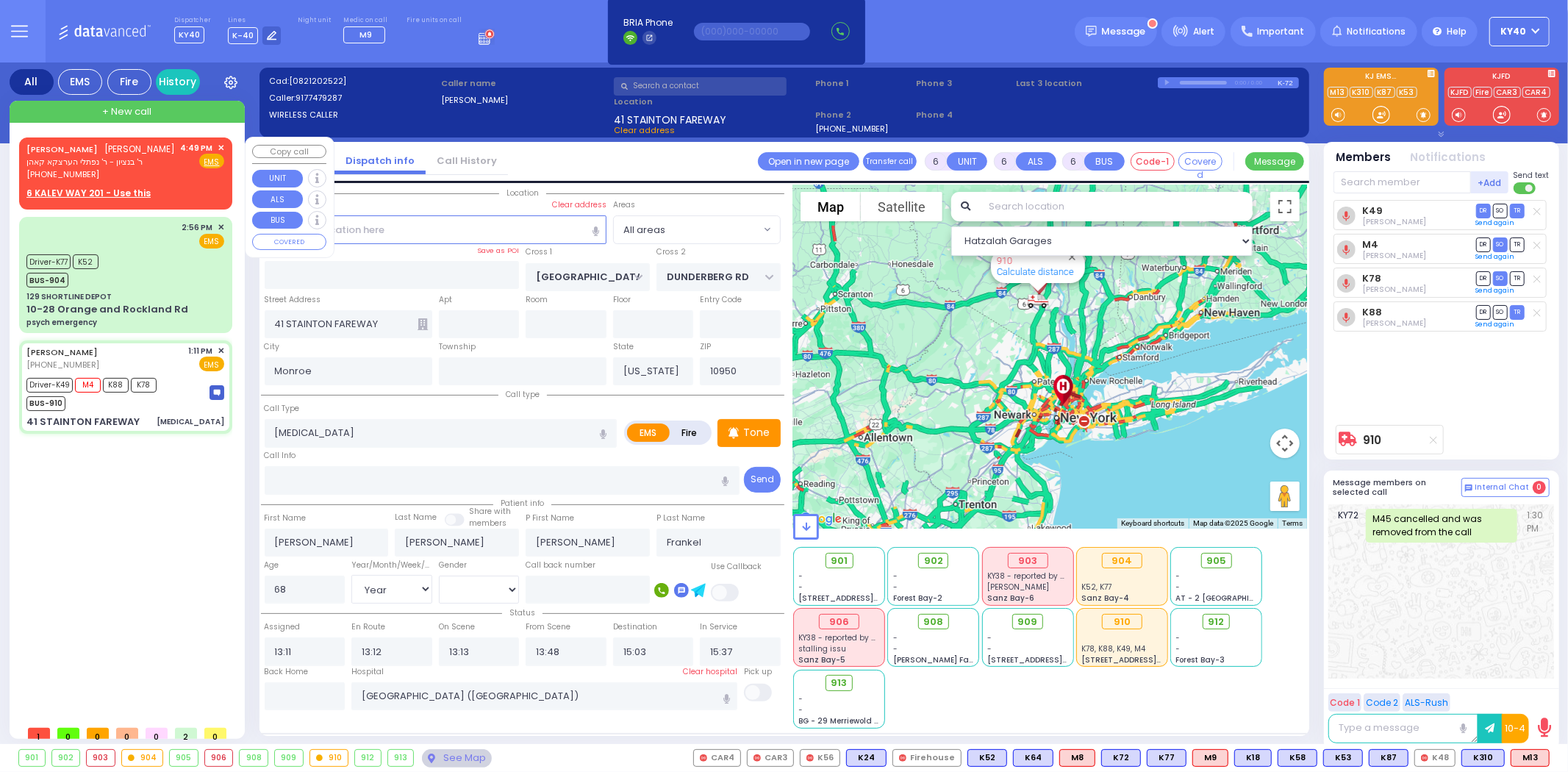
click at [222, 145] on span "✕" at bounding box center [221, 147] width 7 height 12
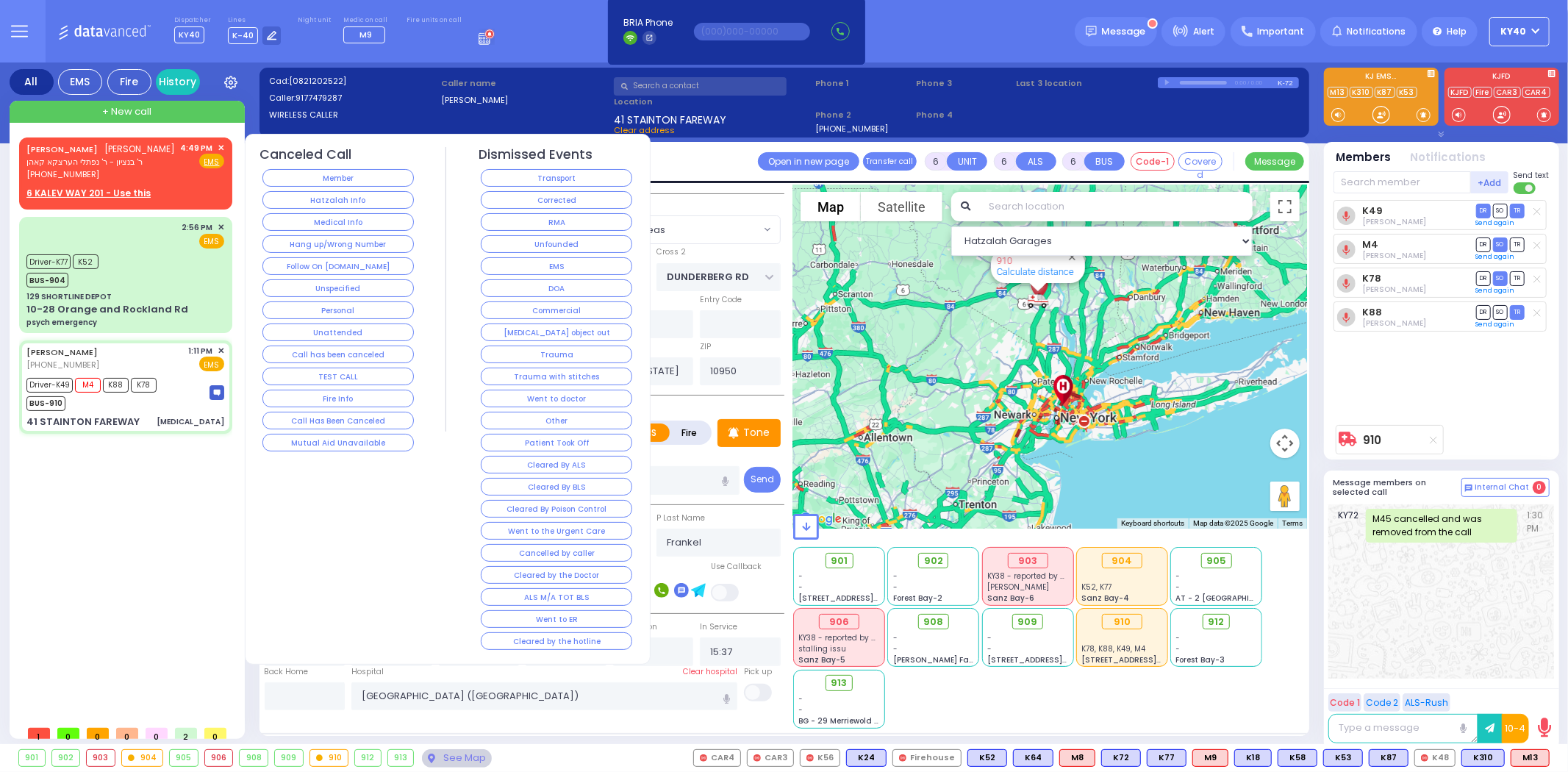
drag, startPoint x: 364, startPoint y: 240, endPoint x: 342, endPoint y: 294, distance: 58.3
click at [365, 244] on button "Hang up/Wrong Number" at bounding box center [338, 245] width 151 height 18
